Goal: Find specific page/section: Find specific page/section

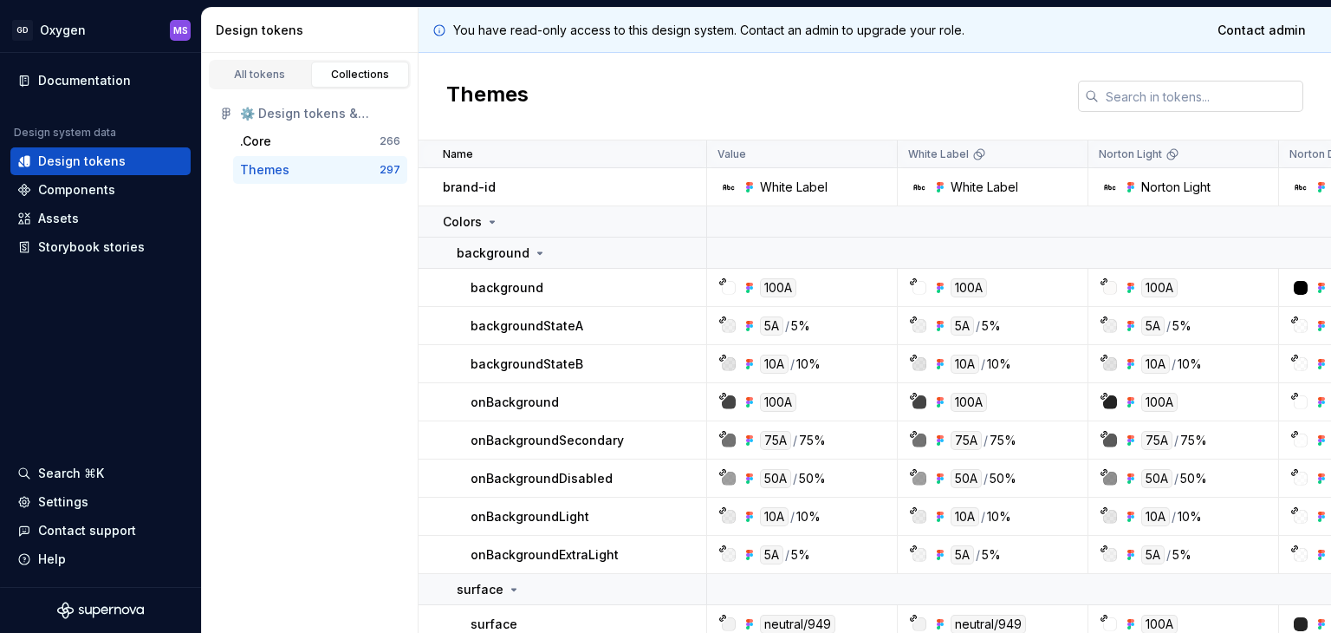
click at [1230, 87] on input "text" at bounding box center [1201, 96] width 205 height 31
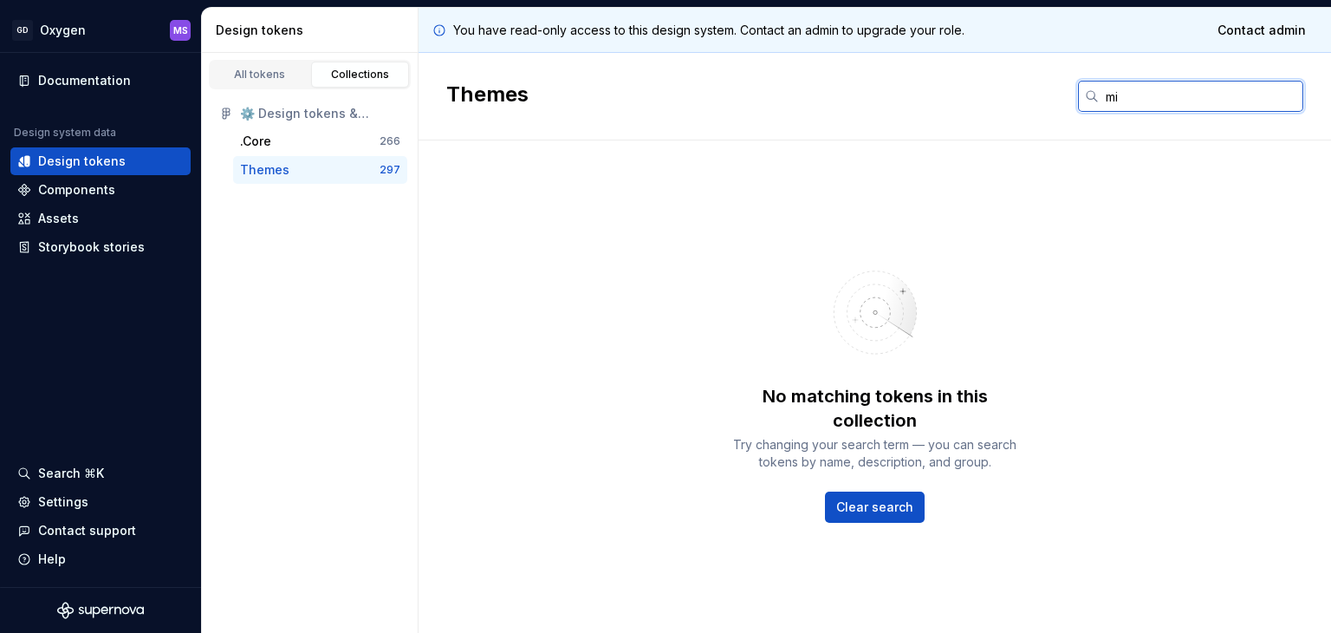
type input "m"
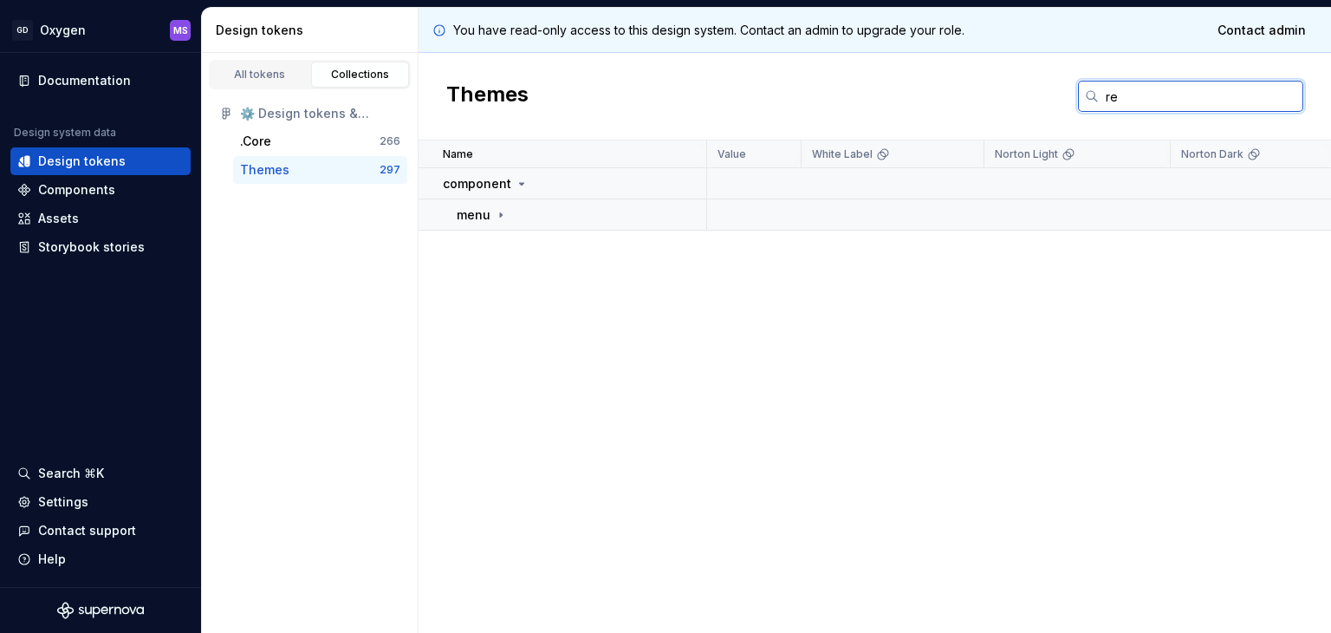
type input "r"
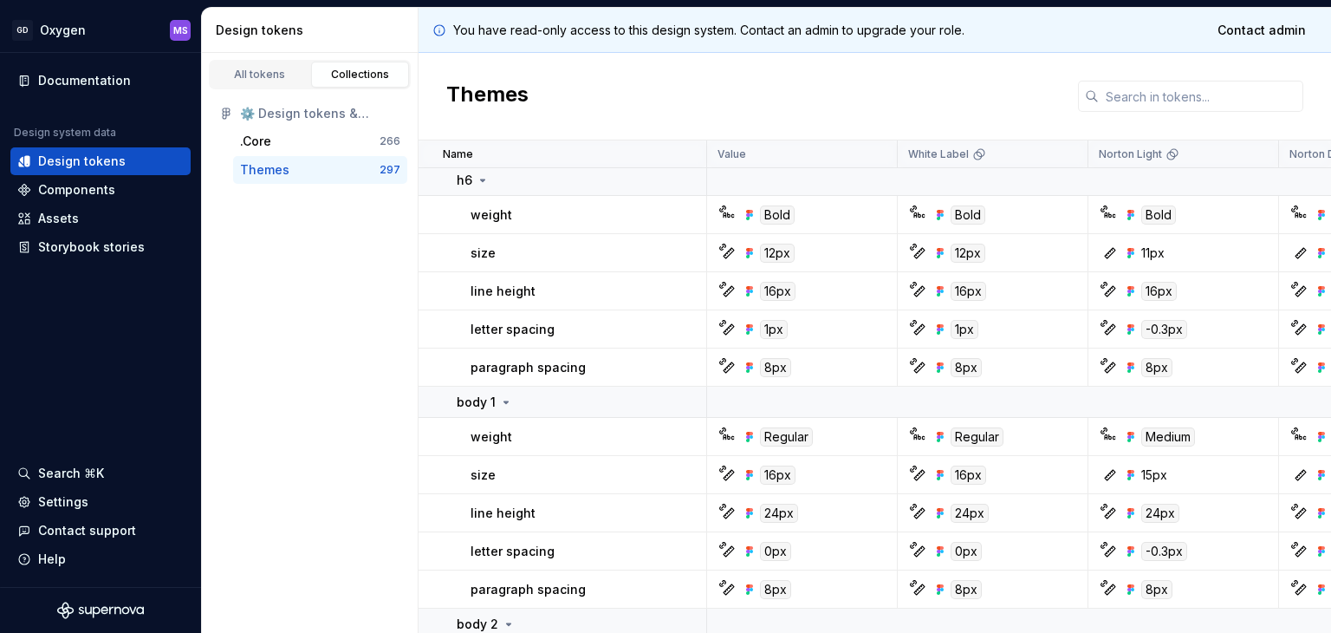
scroll to position [4941, 0]
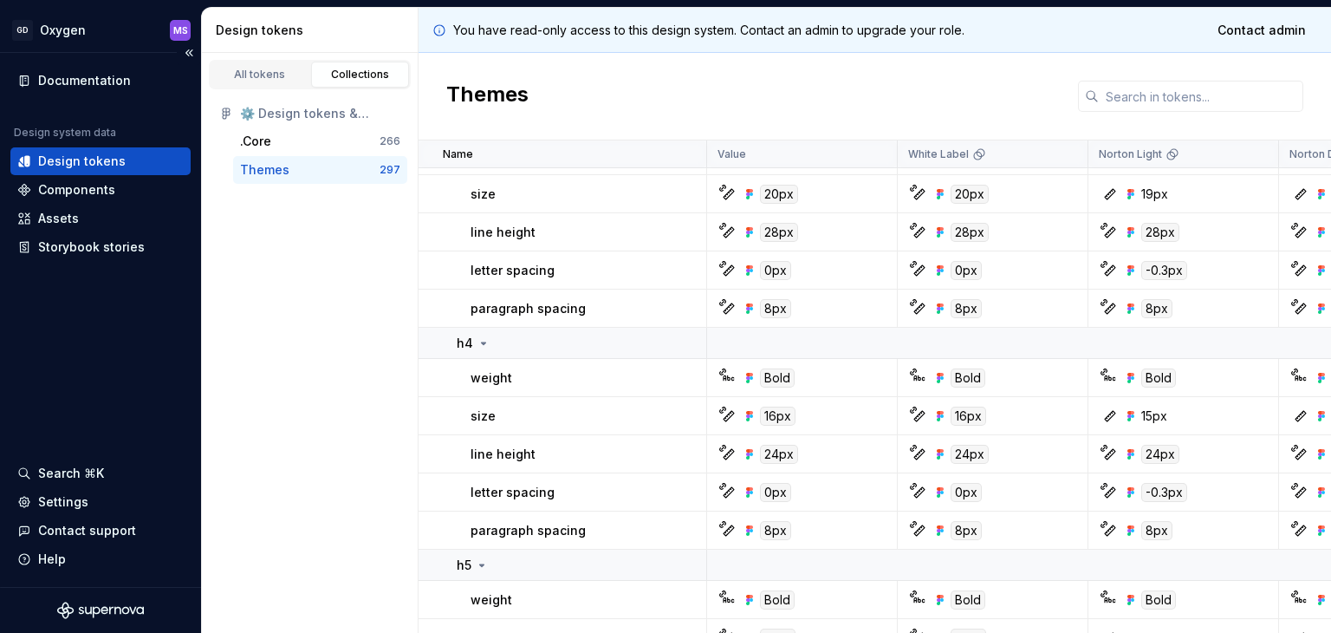
click at [69, 155] on div "Design tokens" at bounding box center [82, 161] width 88 height 17
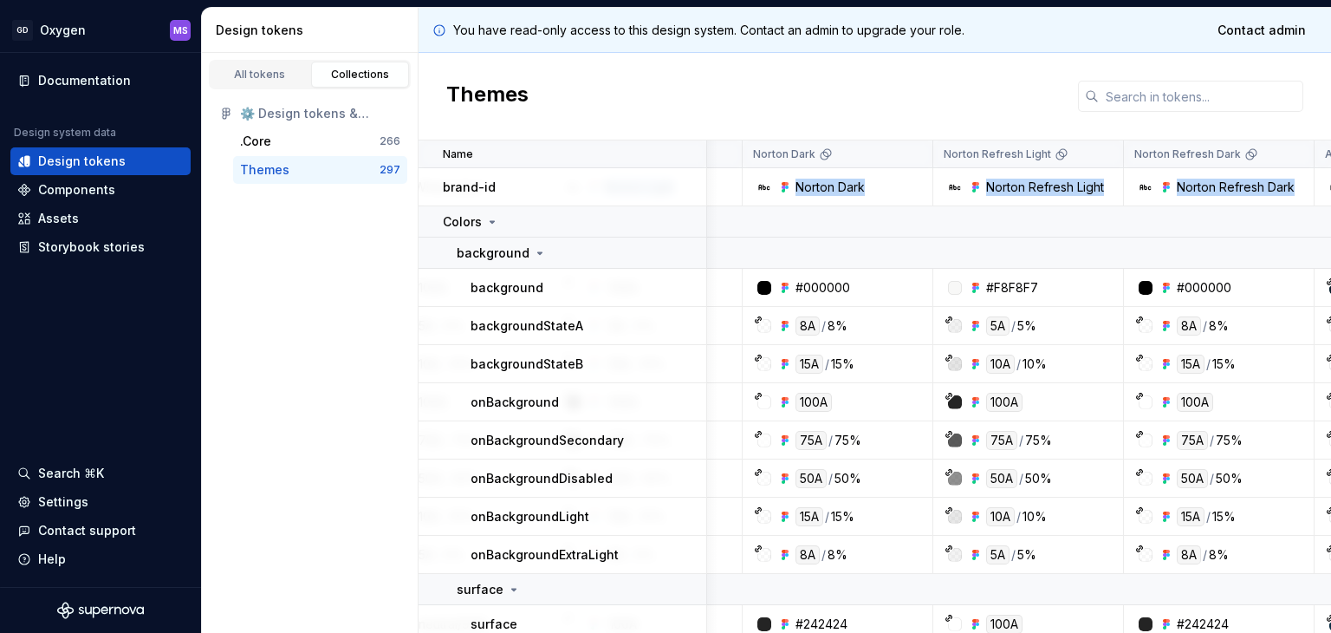
scroll to position [0, 605]
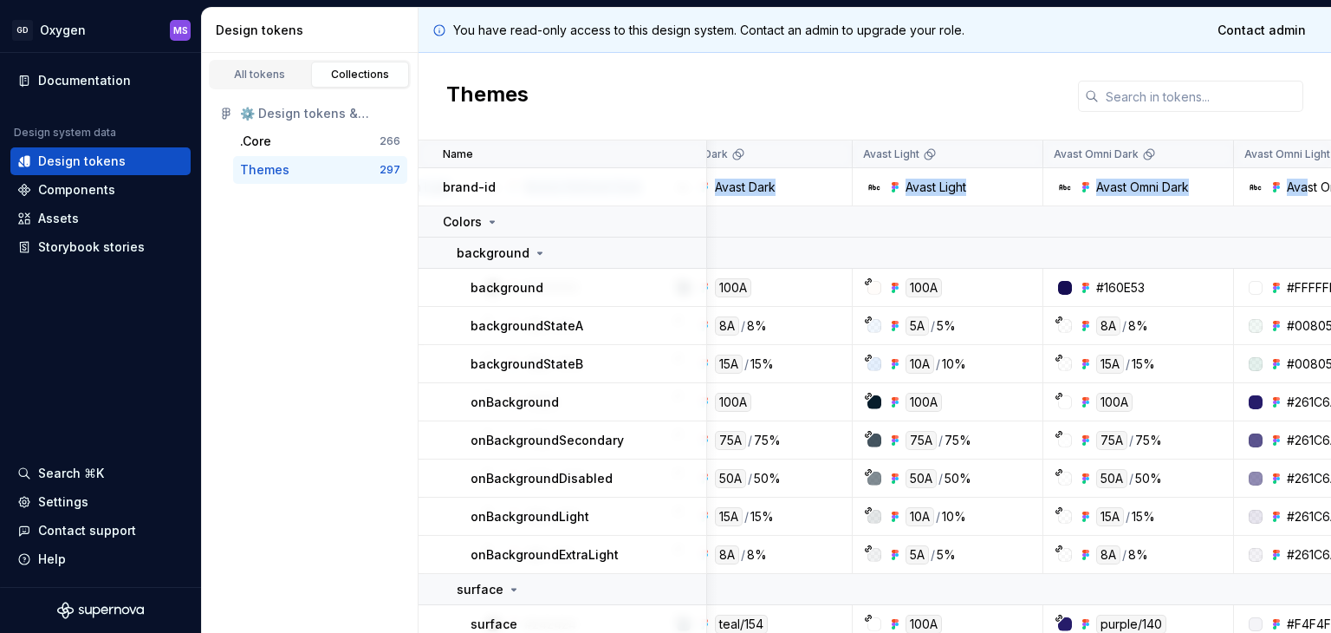
drag, startPoint x: 1026, startPoint y: 188, endPoint x: 1328, endPoint y: 185, distance: 301.7
click at [1328, 185] on div "Name Value White Label Norton Light Norton Dark Norton Refresh Light Norton Ref…" at bounding box center [875, 386] width 913 height 492
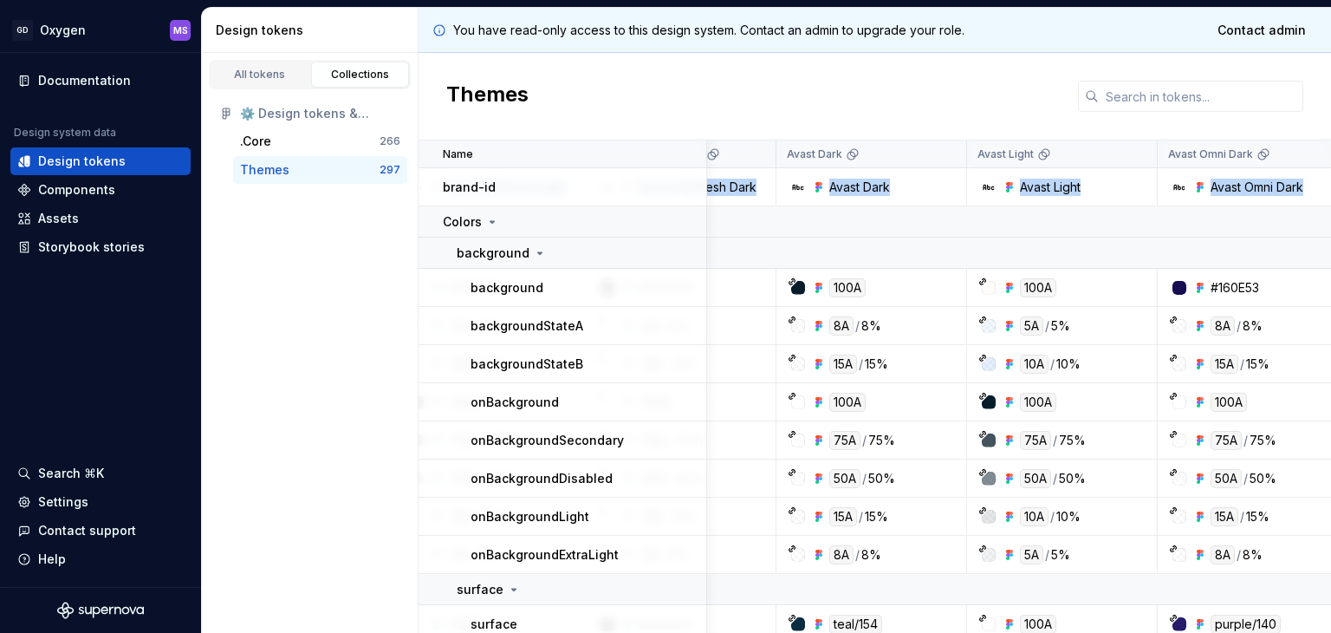
scroll to position [0, 0]
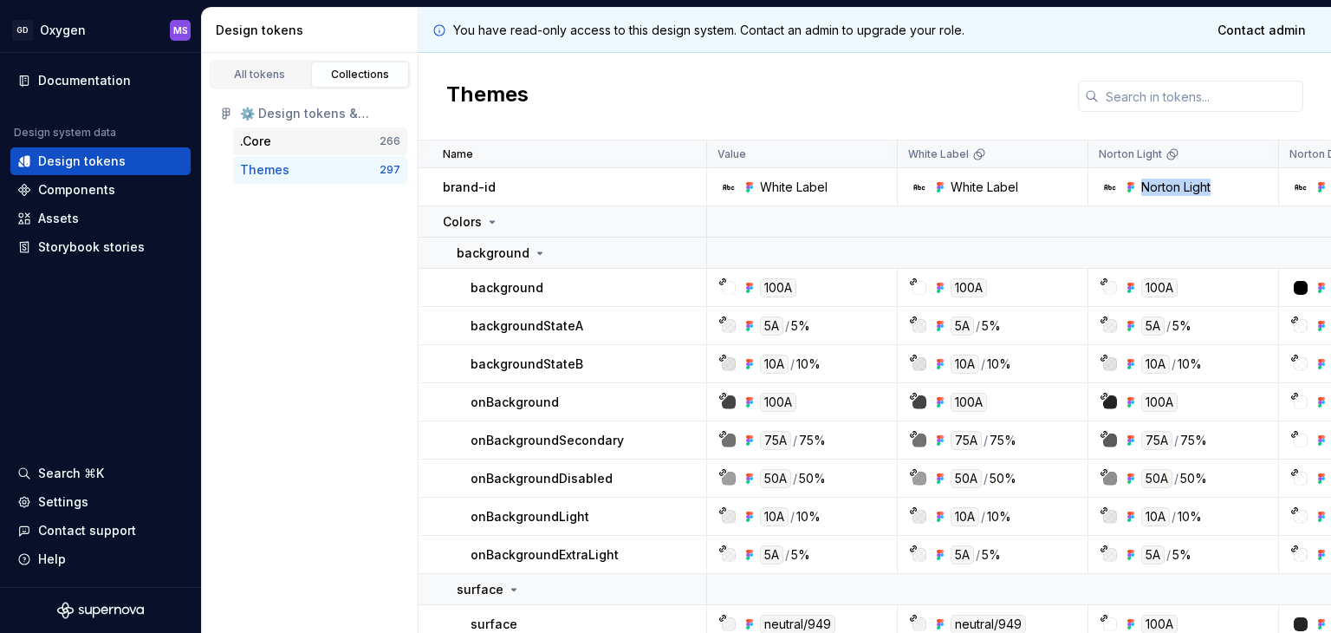
click at [277, 146] on div ".Core" at bounding box center [310, 141] width 140 height 17
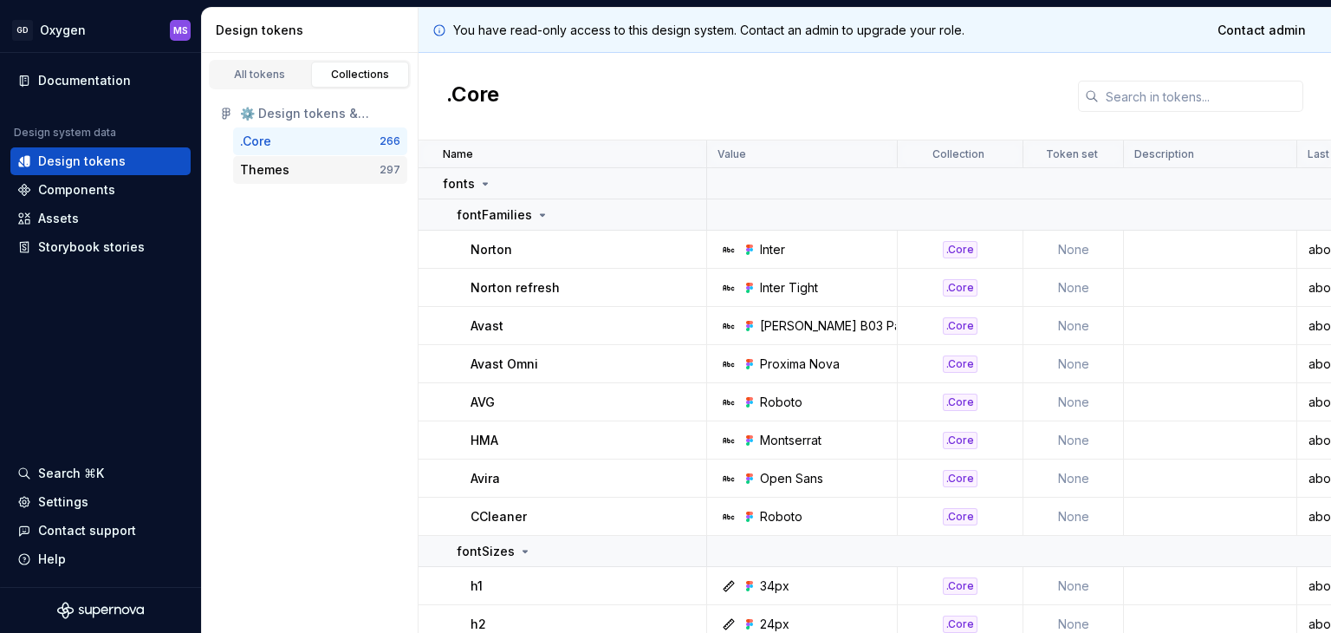
click at [281, 167] on div "Themes" at bounding box center [264, 169] width 49 height 17
